Goal: Download file/media

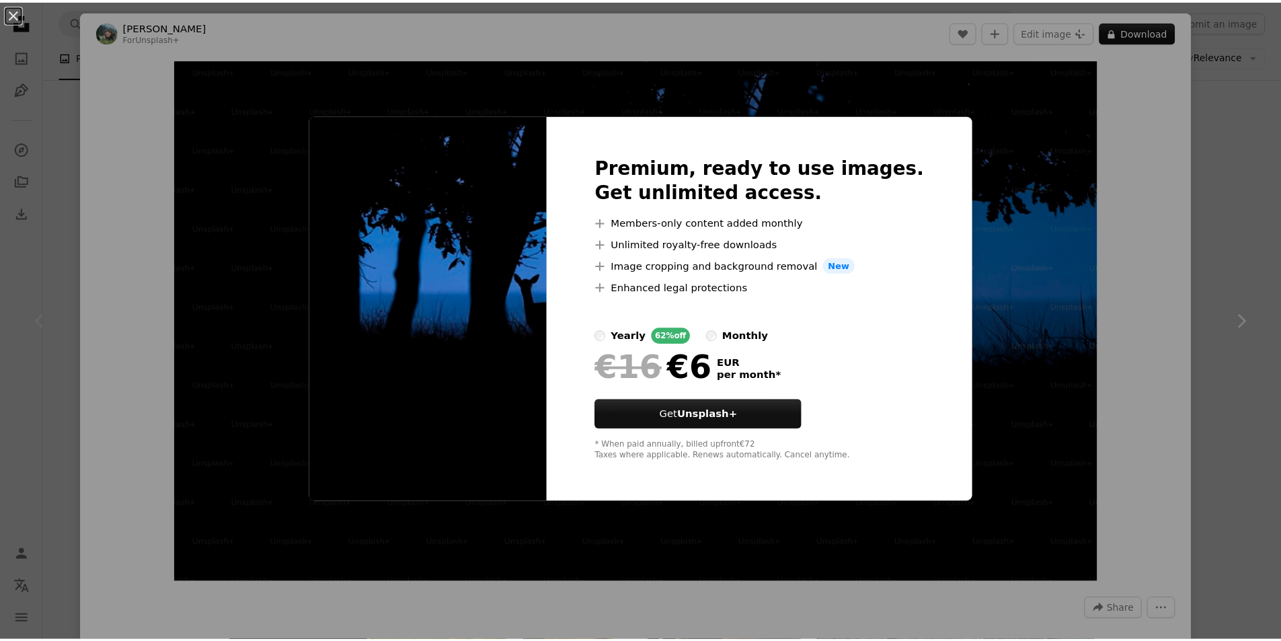
scroll to position [80, 0]
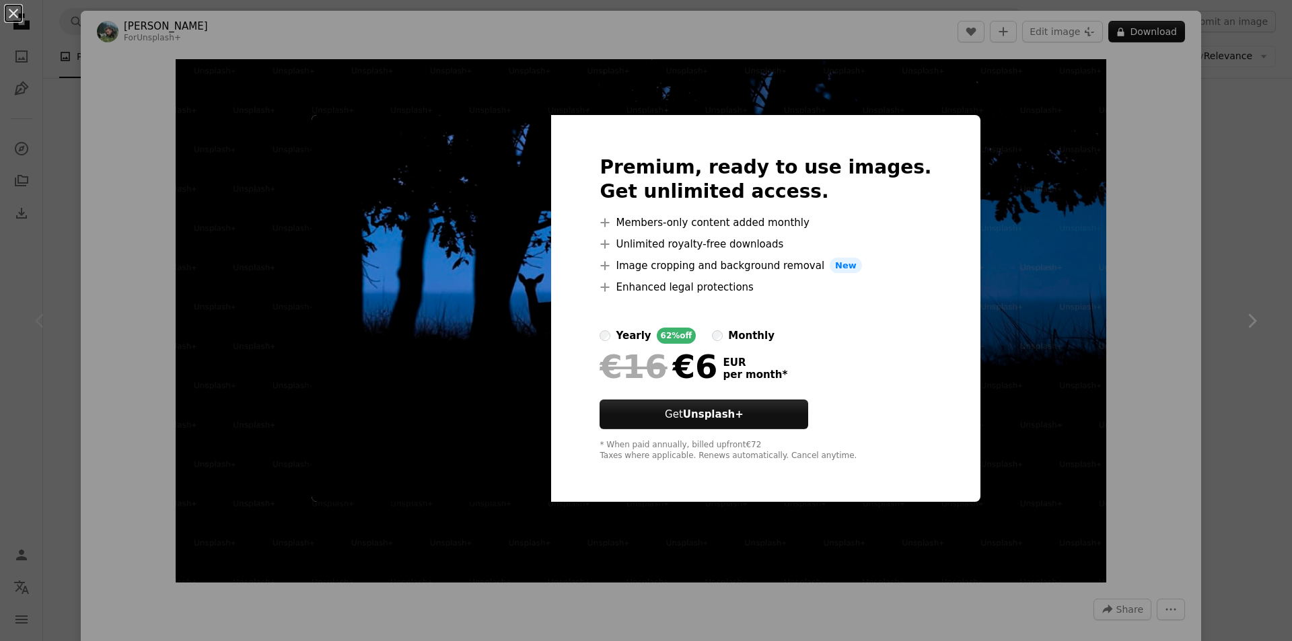
click at [276, 65] on div "An X shape Premium, ready to use images. Get unlimited access. A plus sign Memb…" at bounding box center [646, 320] width 1292 height 641
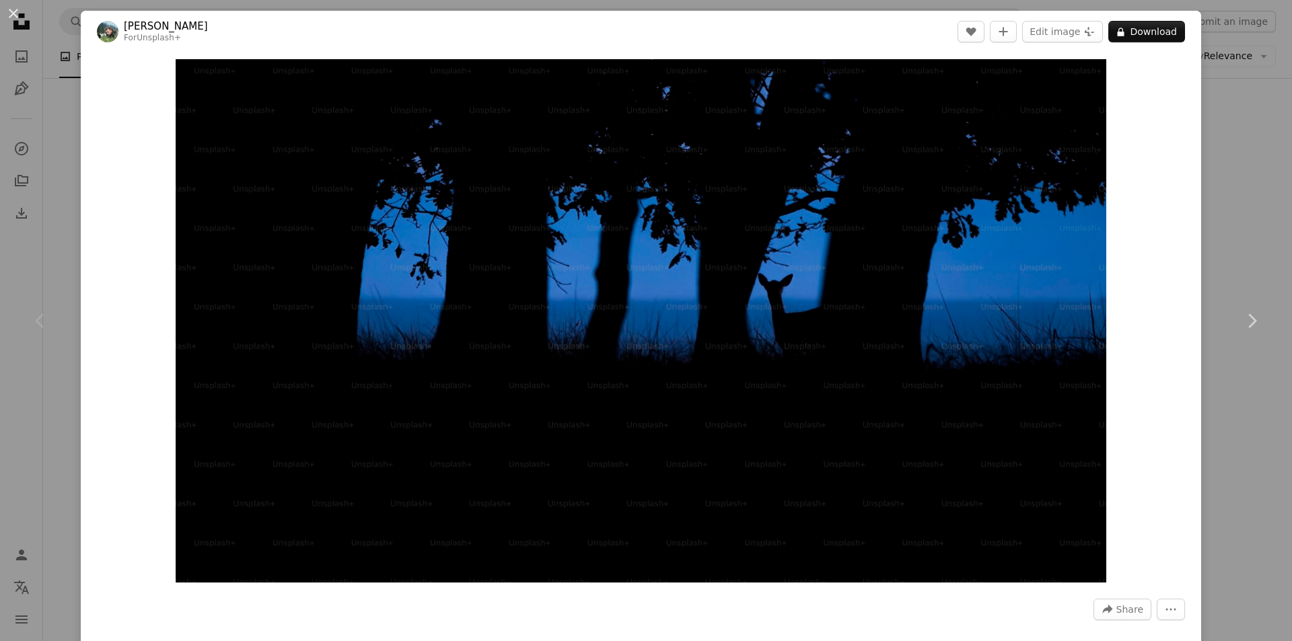
click at [1277, 178] on div "An X shape Chevron left Chevron right [PERSON_NAME] For Unsplash+ A heart A plu…" at bounding box center [646, 320] width 1292 height 641
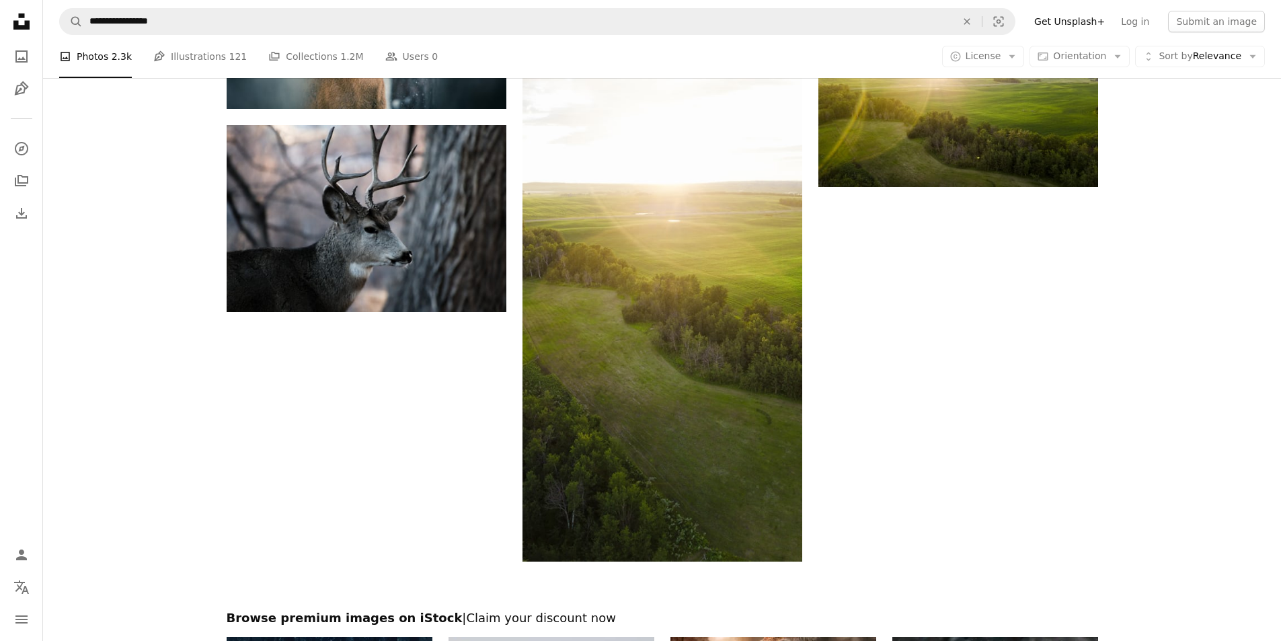
scroll to position [2120, 0]
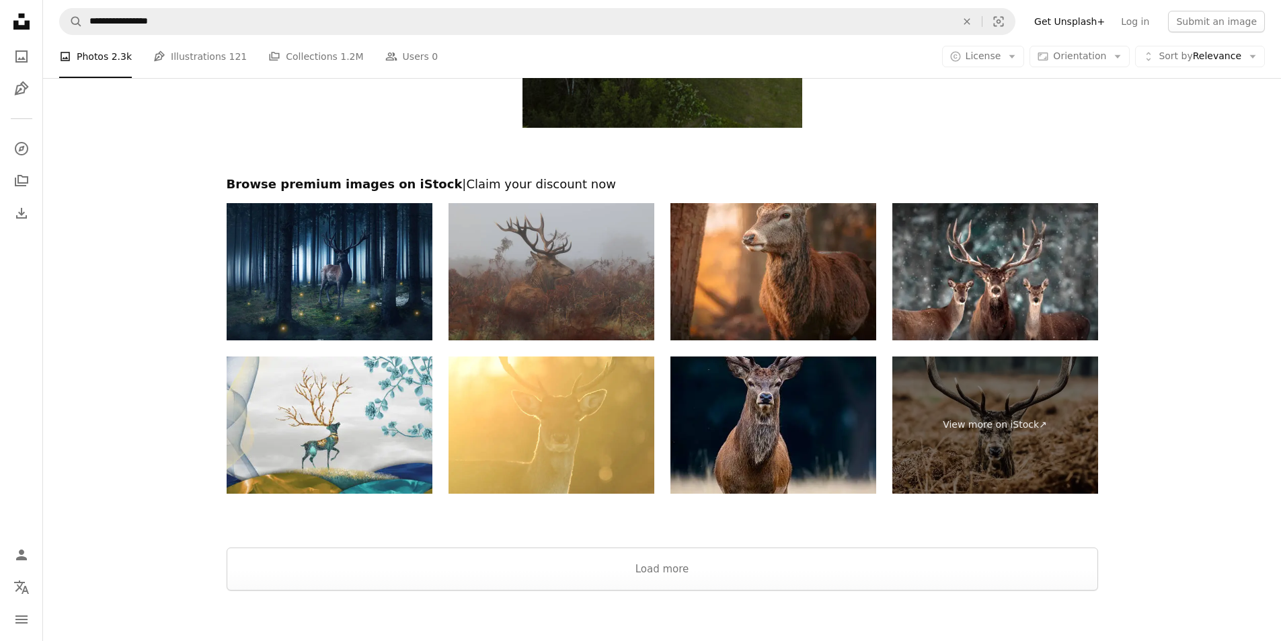
click at [564, 233] on img at bounding box center [552, 271] width 206 height 137
